Goal: Check status: Check status

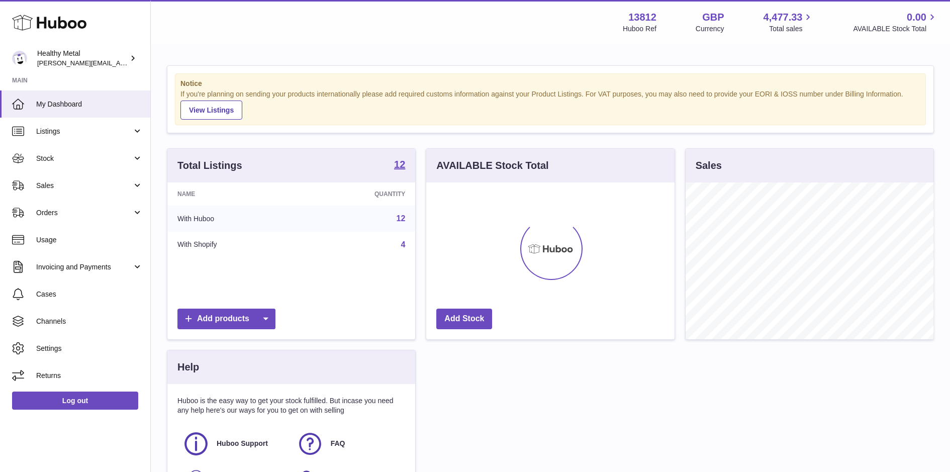
scroll to position [156, 248]
click at [95, 164] on link "Stock" at bounding box center [75, 158] width 150 height 27
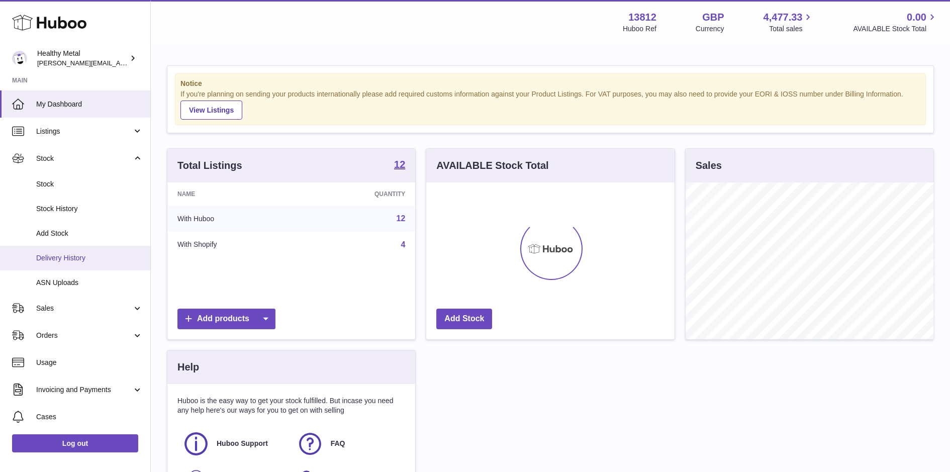
click at [69, 257] on span "Delivery History" at bounding box center [89, 258] width 107 height 10
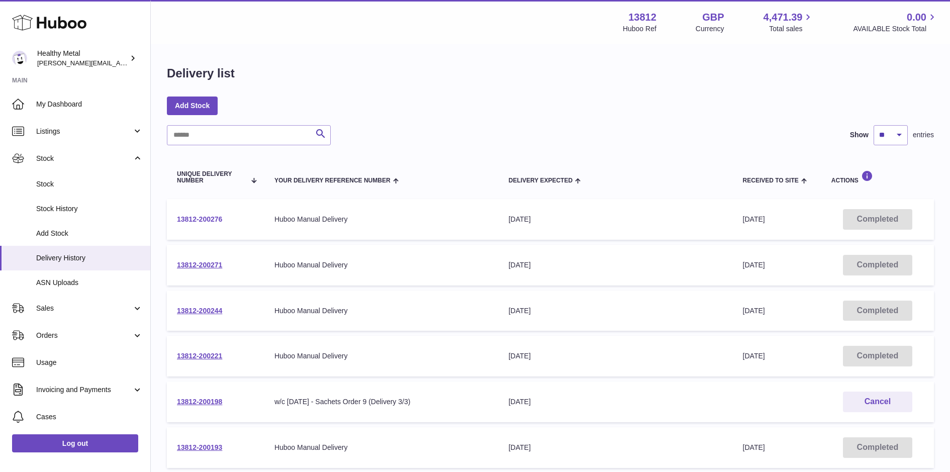
click at [209, 216] on link "13812-200276" at bounding box center [199, 219] width 45 height 8
click at [65, 158] on span "Stock" at bounding box center [84, 159] width 96 height 10
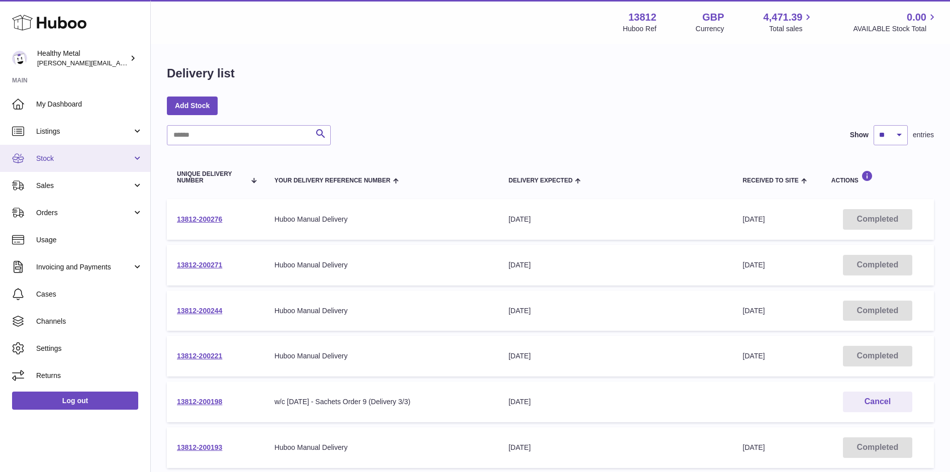
click at [65, 158] on span "Stock" at bounding box center [84, 159] width 96 height 10
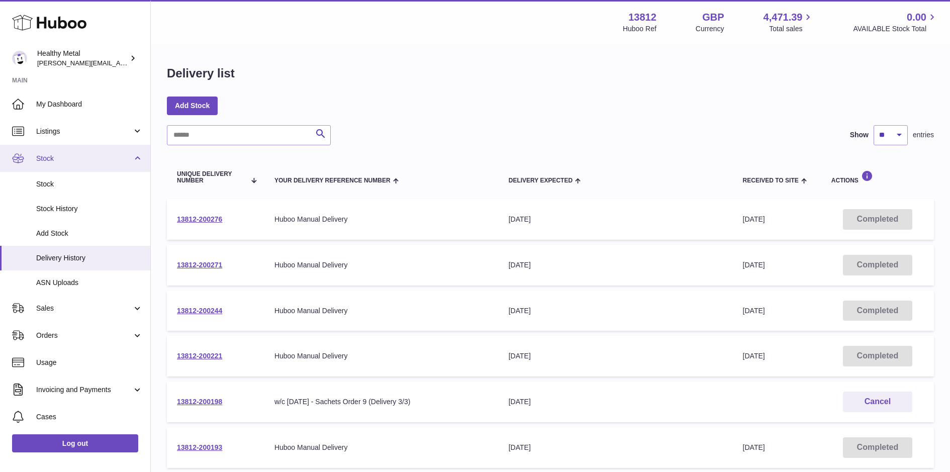
click at [65, 158] on span "Stock" at bounding box center [84, 159] width 96 height 10
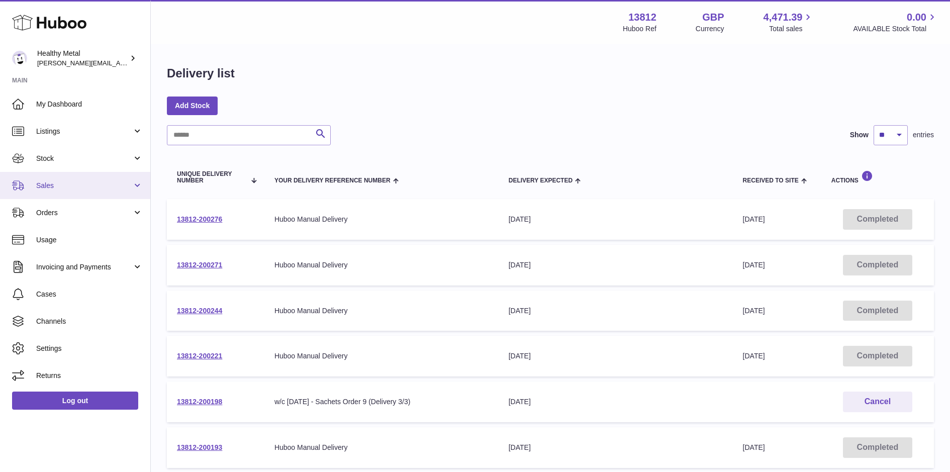
click at [62, 198] on link "Sales" at bounding box center [75, 185] width 150 height 27
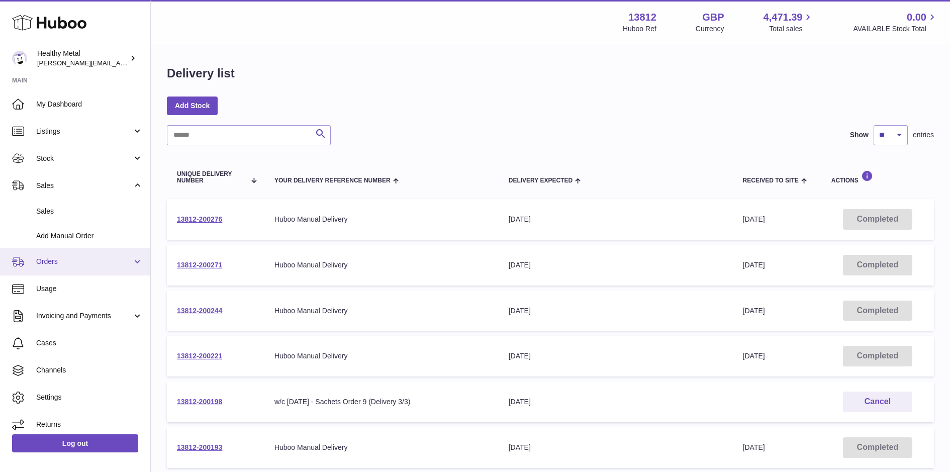
click at [63, 263] on span "Orders" at bounding box center [84, 262] width 96 height 10
click at [102, 269] on link "Orders" at bounding box center [75, 261] width 150 height 27
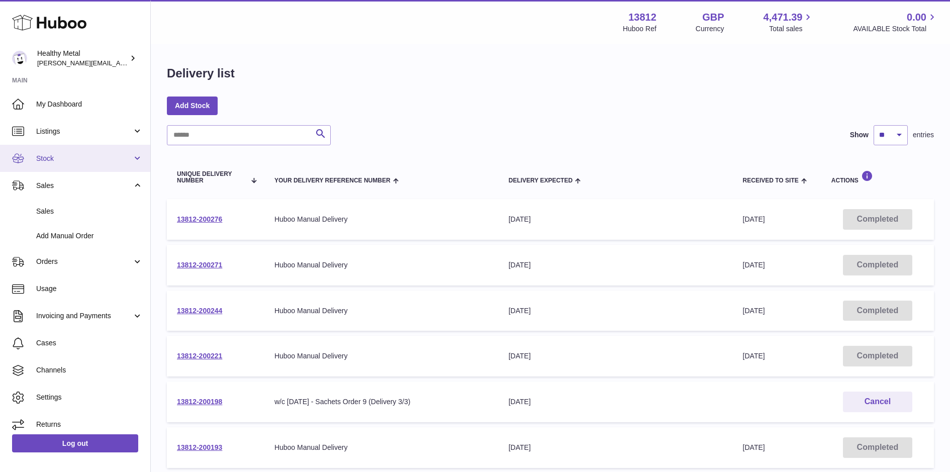
click at [65, 155] on span "Stock" at bounding box center [84, 159] width 96 height 10
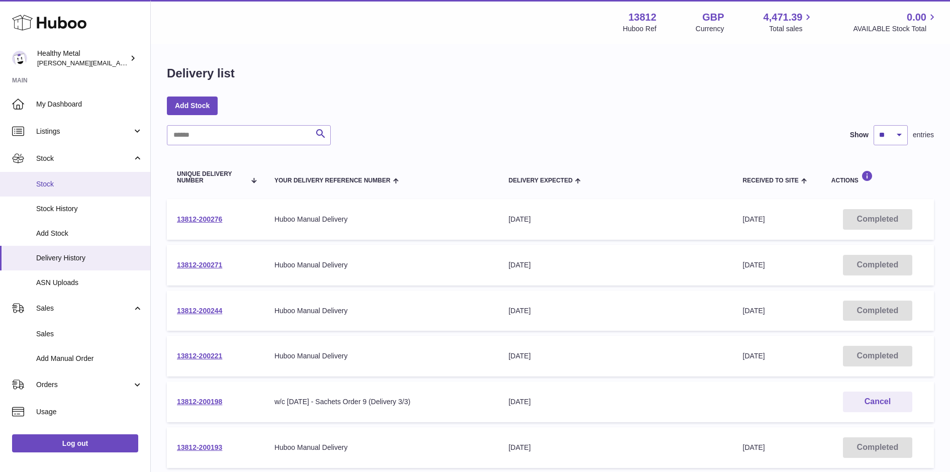
click at [48, 180] on span "Stock" at bounding box center [89, 185] width 107 height 10
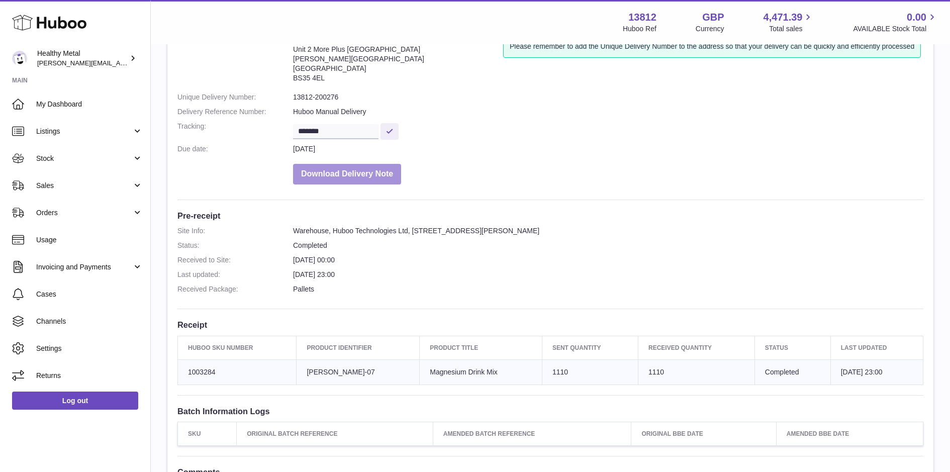
scroll to position [78, 0]
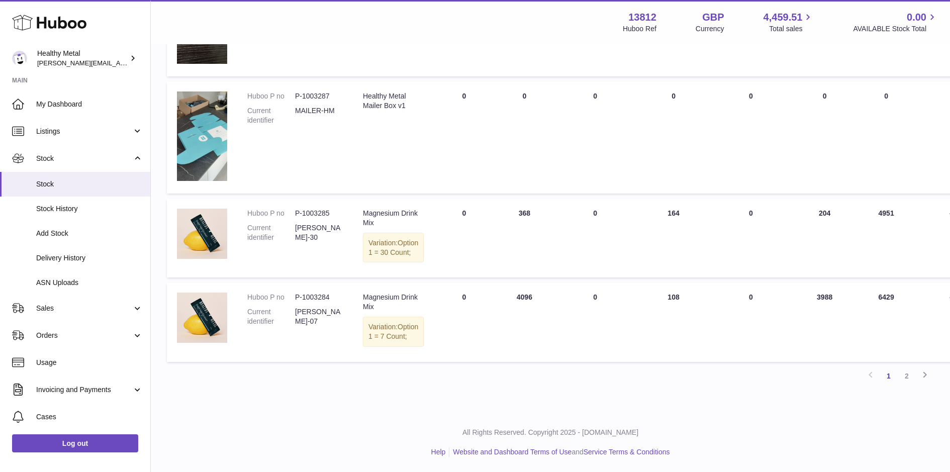
scroll to position [723, 0]
click at [907, 378] on link "2" at bounding box center [907, 376] width 18 height 18
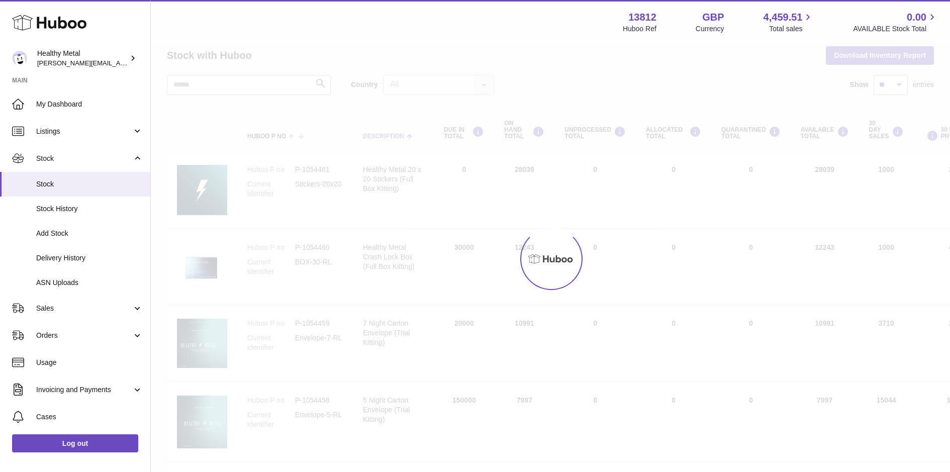
scroll to position [20, 0]
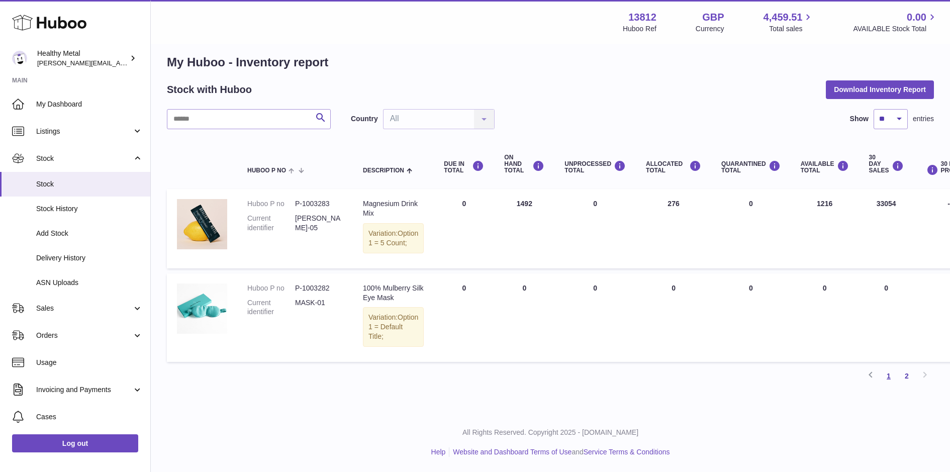
click at [894, 376] on link "1" at bounding box center [889, 376] width 18 height 18
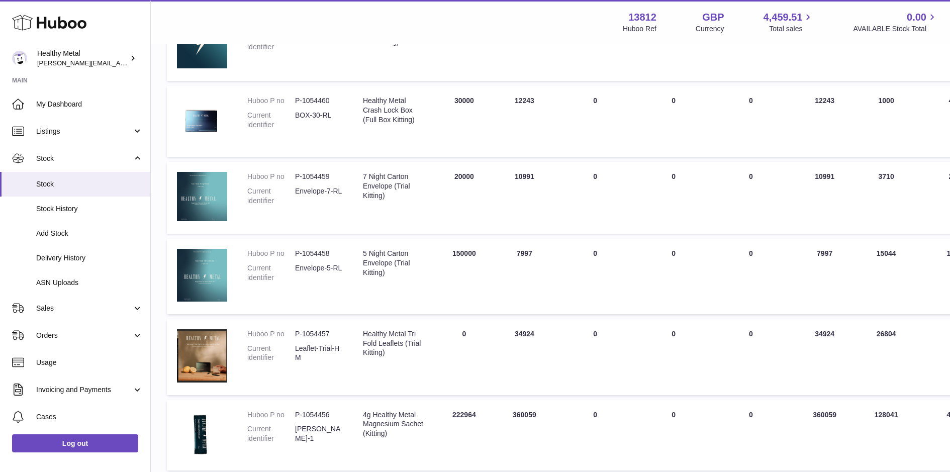
scroll to position [220, 0]
